Goal: Check status: Check status

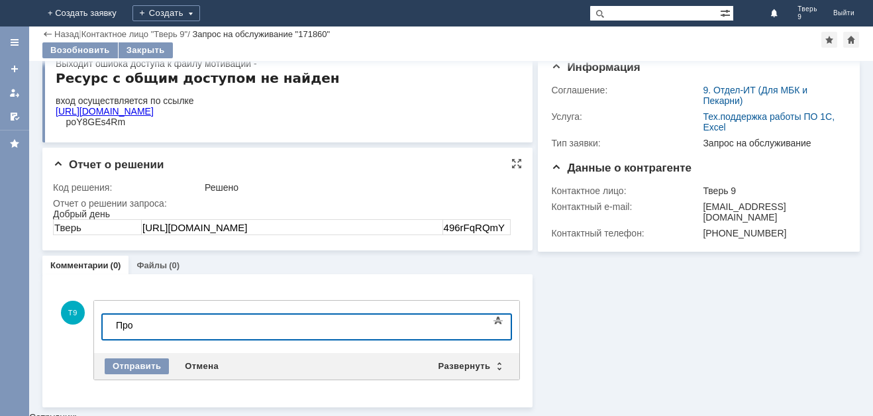
scroll to position [76, 0]
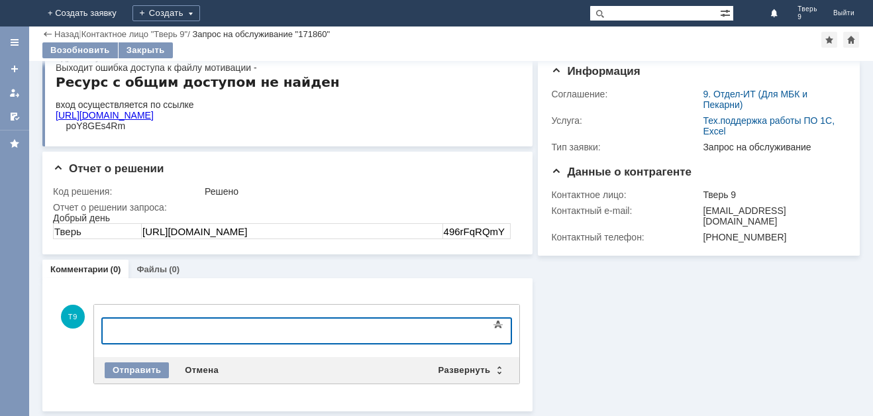
click at [600, 309] on div "Информация Статус Статус: Решена Решить до: [DATE] 11:18 Информация Соглашение:…" at bounding box center [696, 198] width 327 height 426
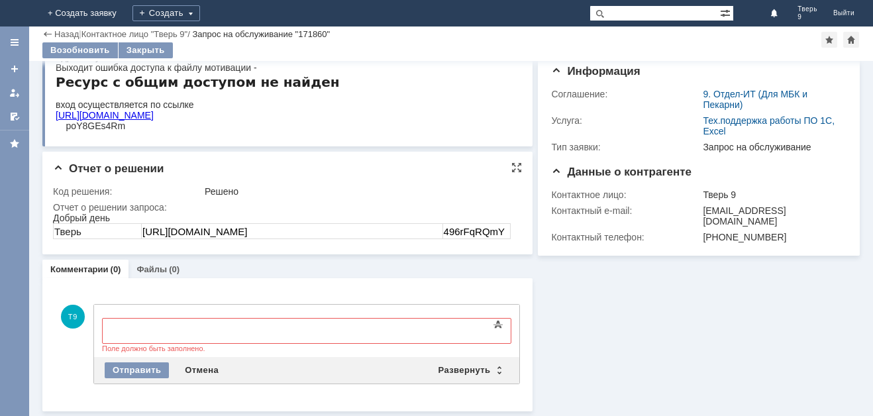
drag, startPoint x: 384, startPoint y: 228, endPoint x: 130, endPoint y: 233, distance: 253.9
click at [130, 233] on tr "Тверь [URL][DOMAIN_NAME] 496rFqRQmY" at bounding box center [282, 231] width 457 height 15
copy tr "Тверь [URL][DOMAIN_NAME]"
drag, startPoint x: 446, startPoint y: 231, endPoint x: 500, endPoint y: 231, distance: 54.3
click at [500, 231] on td "496rFqRQmY" at bounding box center [477, 231] width 68 height 15
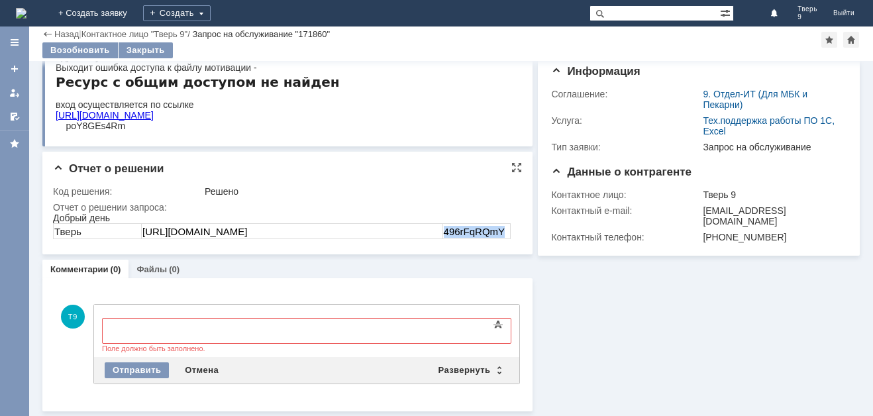
copy span "496rFqRQmY"
click at [201, 370] on div "Отмена" at bounding box center [202, 370] width 50 height 16
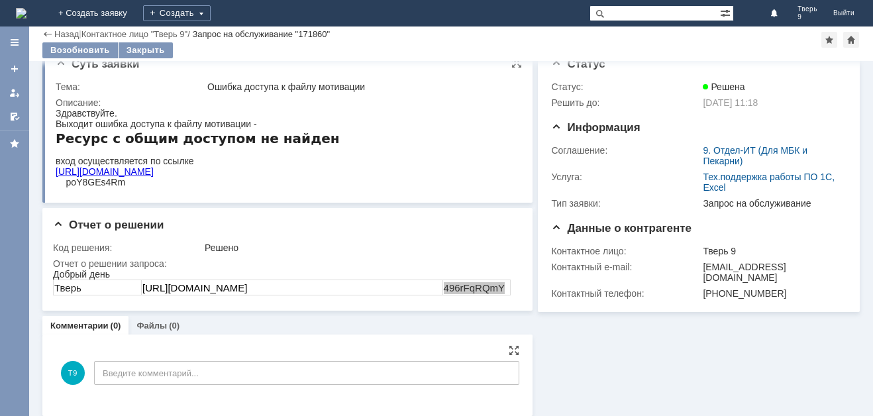
scroll to position [0, 0]
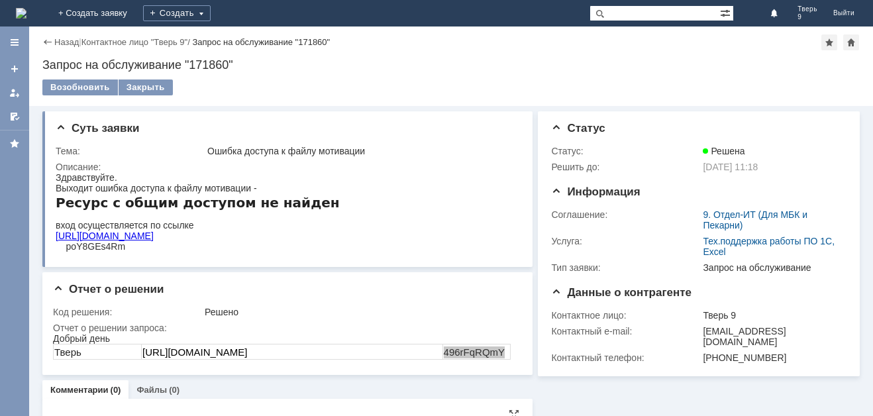
click at [27, 13] on img at bounding box center [21, 13] width 11 height 11
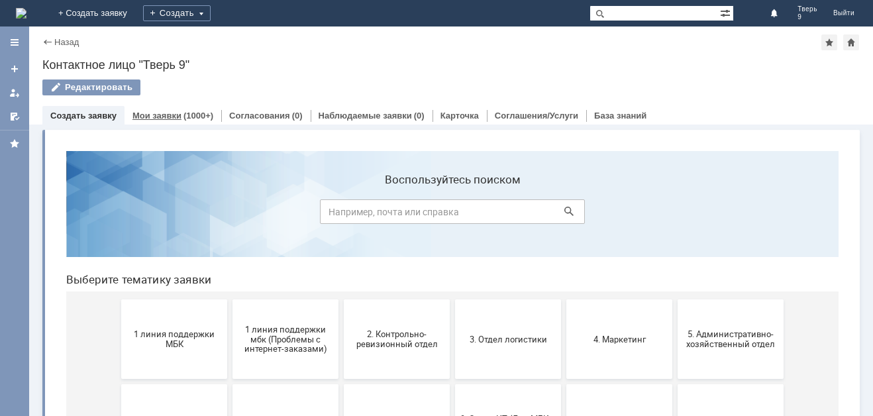
click at [163, 113] on link "Мои заявки" at bounding box center [157, 116] width 49 height 10
